Goal: Navigation & Orientation: Find specific page/section

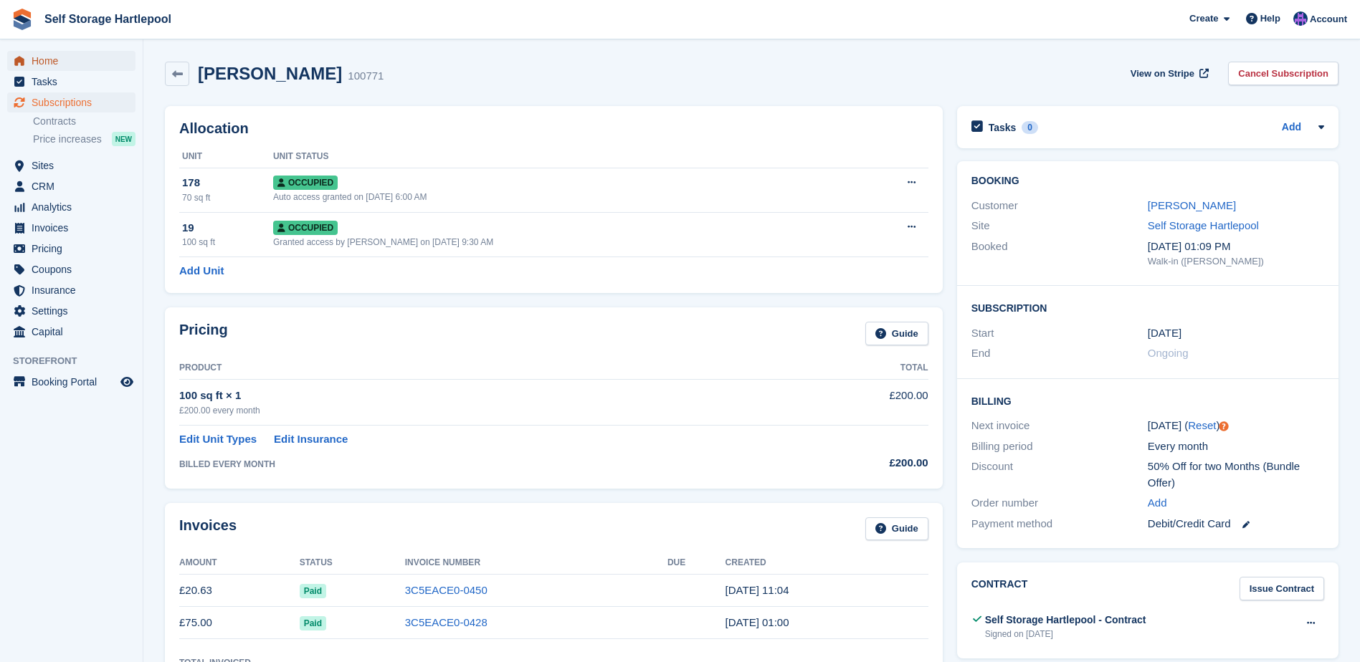
click at [60, 69] on span "Home" at bounding box center [75, 61] width 86 height 20
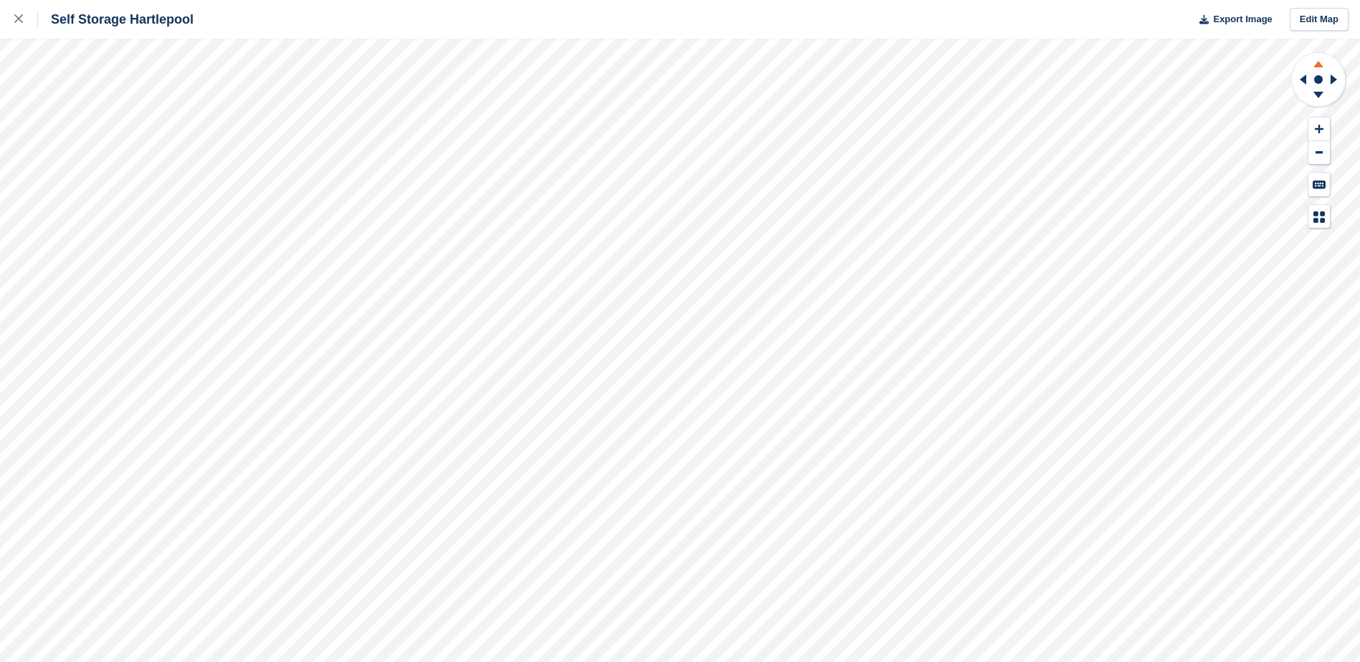
click at [1315, 63] on icon at bounding box center [1317, 62] width 37 height 18
drag, startPoint x: 1315, startPoint y: 63, endPoint x: 1314, endPoint y: 97, distance: 33.7
click at [1314, 97] on icon at bounding box center [1317, 97] width 37 height 18
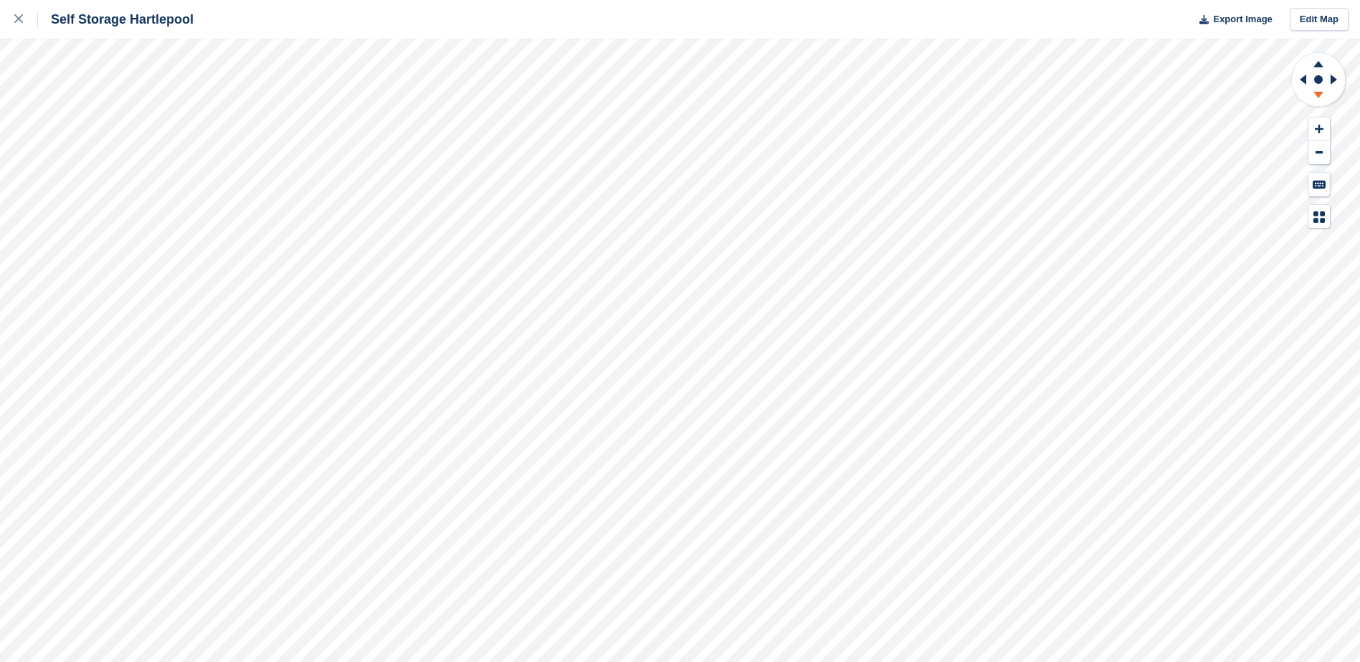
click at [1314, 97] on icon at bounding box center [1317, 97] width 37 height 18
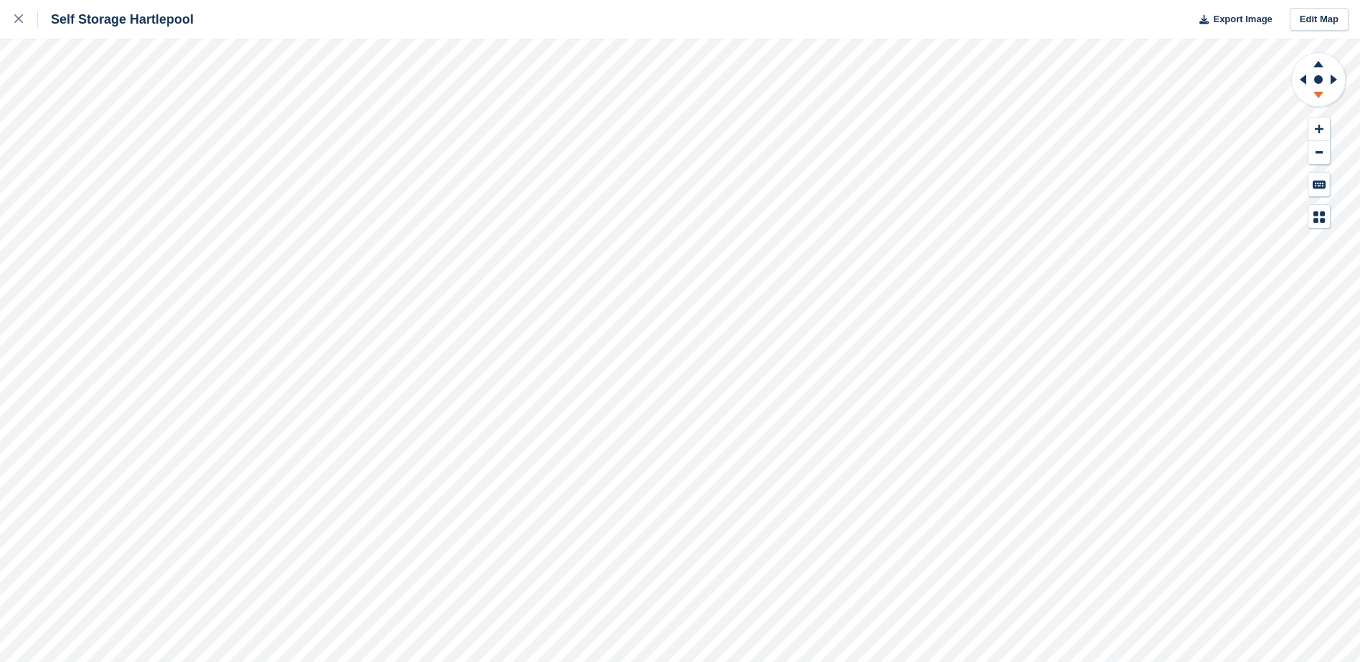
click at [1314, 97] on icon at bounding box center [1317, 97] width 37 height 18
